Goal: Transaction & Acquisition: Subscribe to service/newsletter

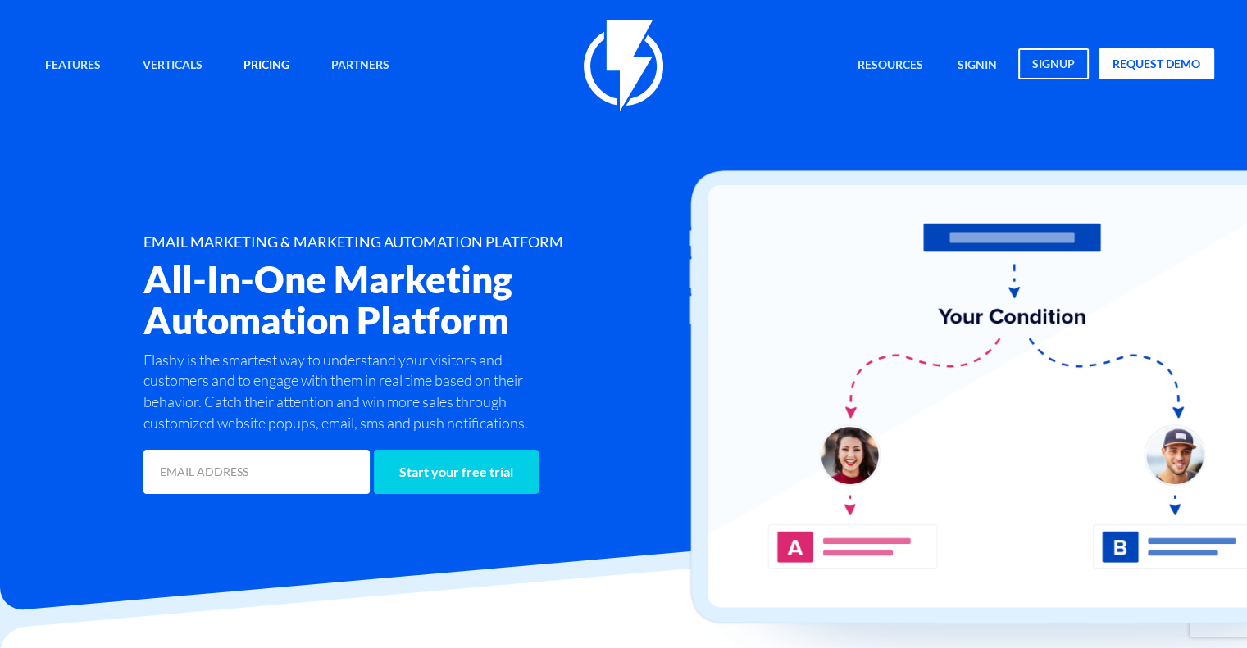
click at [267, 67] on link "Pricing" at bounding box center [266, 65] width 71 height 35
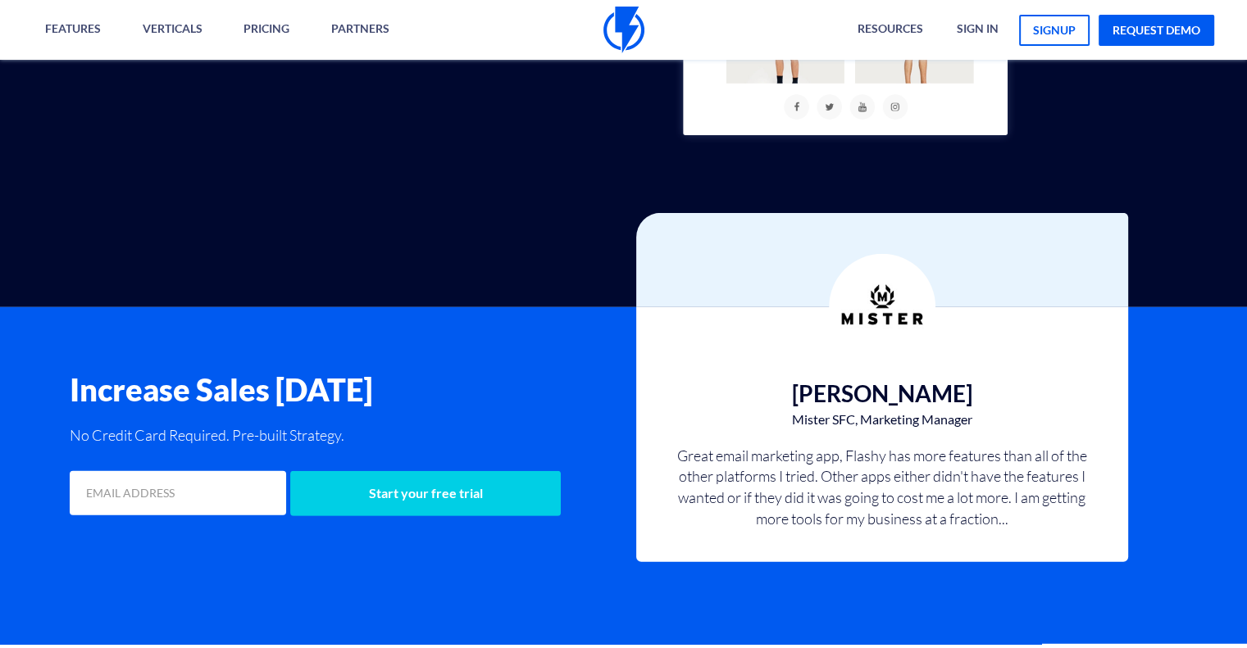
scroll to position [4755, 0]
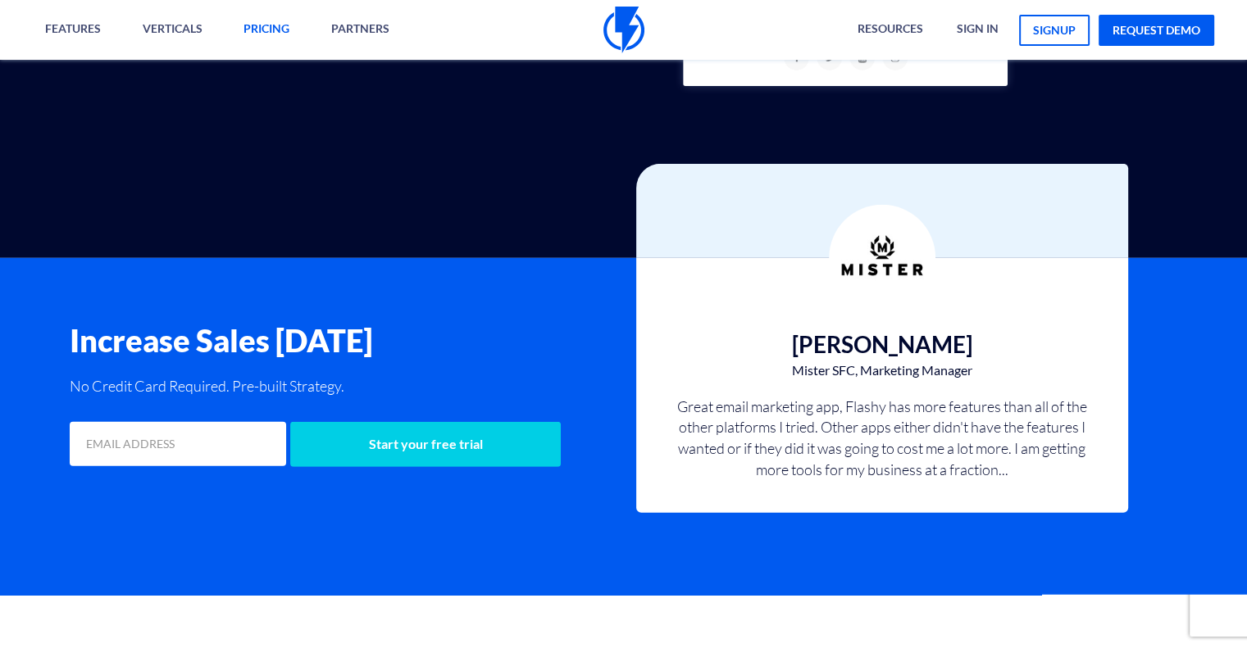
click at [266, 24] on link "pricing" at bounding box center [266, 30] width 71 height 60
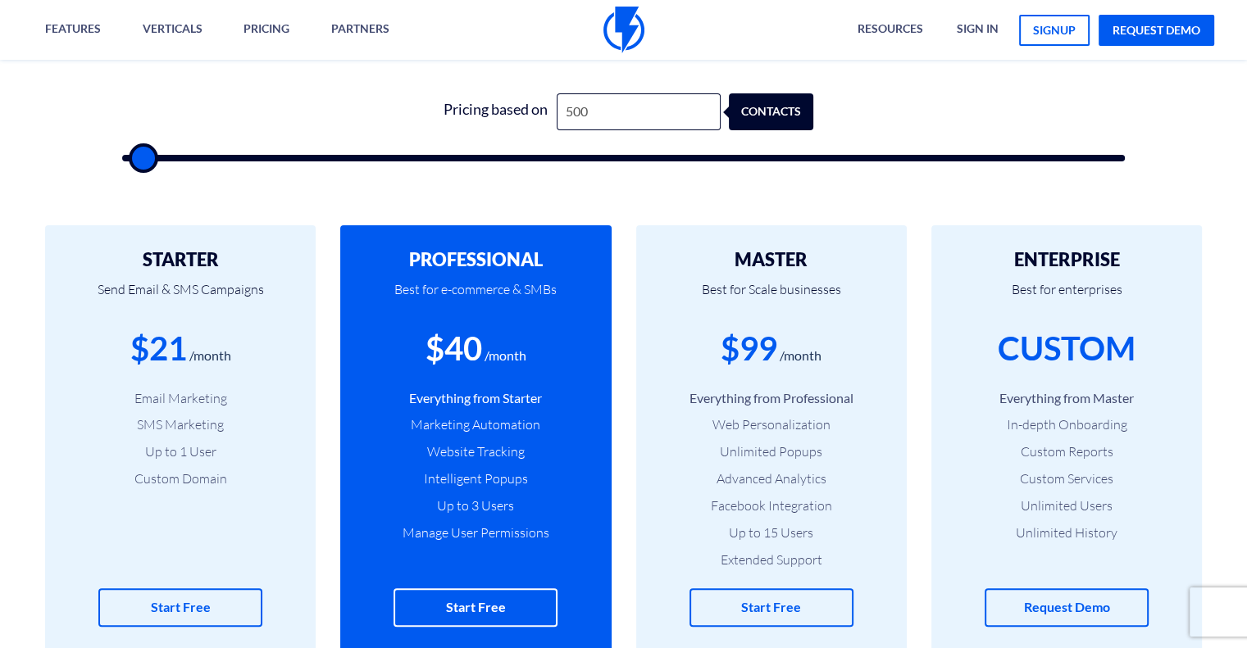
scroll to position [574, 0]
